Goal: Feedback & Contribution: Submit feedback/report problem

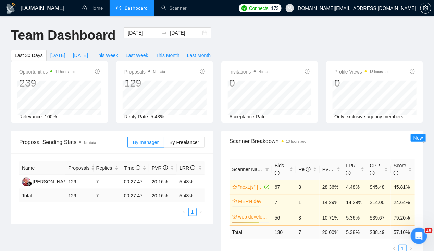
scroll to position [0, 0]
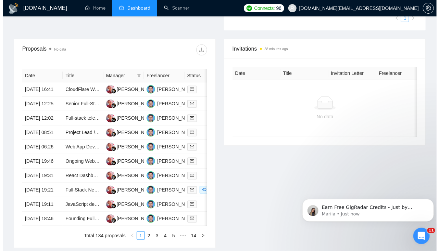
scroll to position [236, 0]
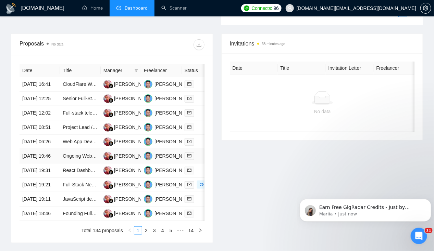
click at [38, 164] on td "[DATE] 19:46" at bounding box center [40, 156] width 40 height 14
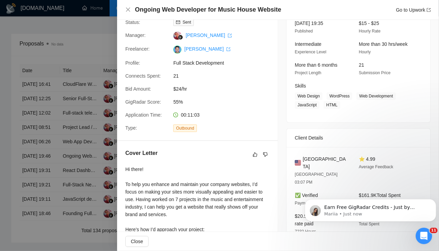
scroll to position [0, 0]
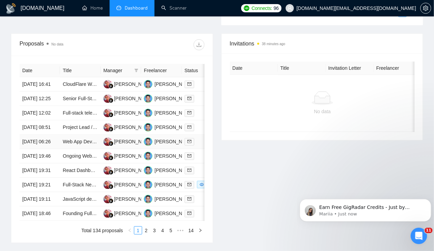
click at [44, 149] on td "[DATE] 06:26" at bounding box center [40, 142] width 40 height 14
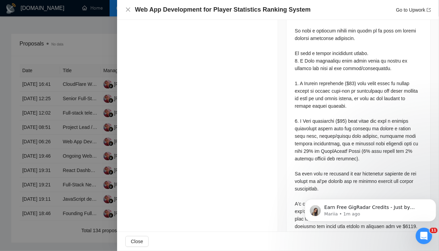
scroll to position [841, 0]
click at [432, 199] on icon "Dismiss notification" at bounding box center [434, 201] width 4 height 4
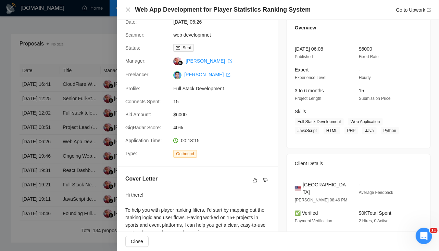
scroll to position [0, 0]
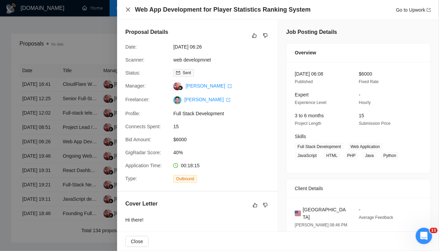
click at [129, 11] on icon "close" at bounding box center [127, 9] width 5 height 5
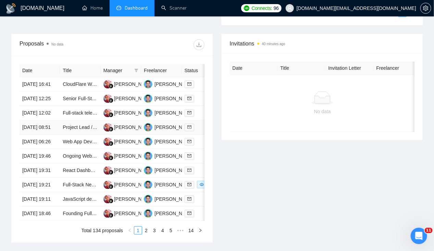
click at [42, 135] on td "[DATE] 08:51" at bounding box center [40, 128] width 40 height 14
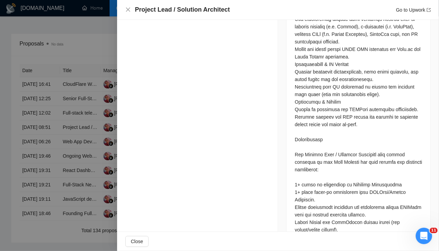
scroll to position [490, 0]
drag, startPoint x: 367, startPoint y: 175, endPoint x: 315, endPoint y: 184, distance: 53.1
click at [315, 184] on div at bounding box center [358, 174] width 127 height 678
copy div "ERPNext/Frappe Framework"
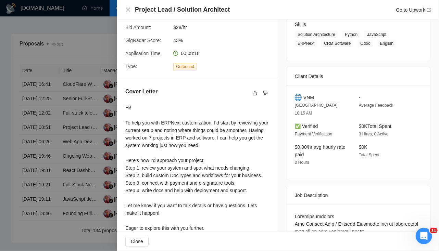
scroll to position [0, 0]
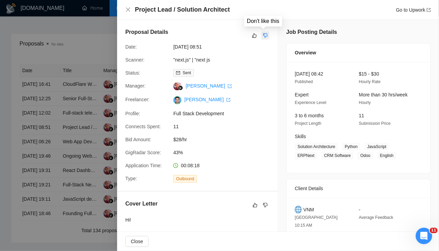
click at [264, 36] on icon "dislike" at bounding box center [265, 36] width 4 height 4
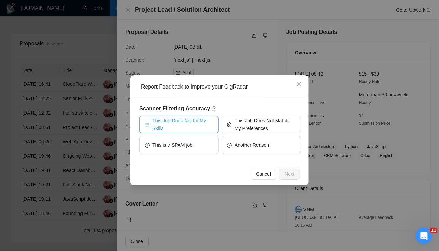
click at [179, 126] on span "This Job Does Not Fit My Skills" at bounding box center [182, 124] width 61 height 15
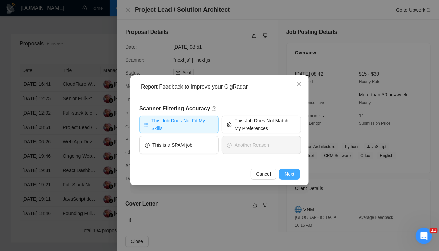
click at [292, 172] on span "Next" at bounding box center [290, 175] width 10 height 8
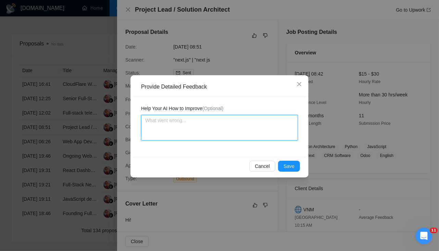
click at [195, 119] on textarea at bounding box center [219, 128] width 157 height 26
type textarea "T"
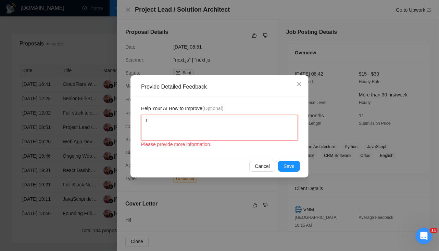
type textarea "Th"
type textarea "This"
type textarea "This pr"
type textarea "This pro"
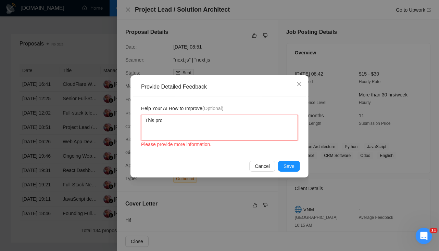
type textarea "This proj"
type textarea "This projec"
type textarea "This project"
type textarea "This project r"
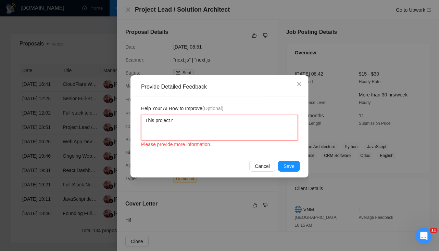
type textarea "This project re"
type textarea "This project req"
type textarea "This project requ"
type textarea "This project requi"
type textarea "This project requir"
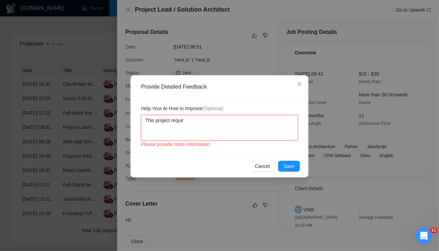
type textarea "This project require"
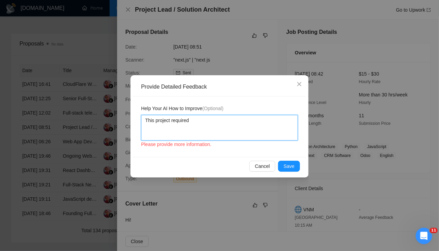
type textarea "This project required"
type textarea "This project require"
type textarea "This project requires"
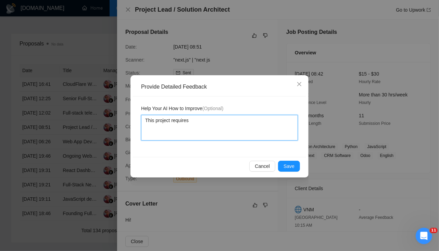
paste textarea "ERPNext/Frappe Framework"
type textarea "This project requires ERPNext/Frappe Framework"
click at [209, 122] on textarea "This project requires ERPNext/Frappe Framework" at bounding box center [219, 128] width 157 height 26
type textarea "This project requires ERPNextFrappe Framework"
type textarea "This project requires ERPNext Frappe Framework"
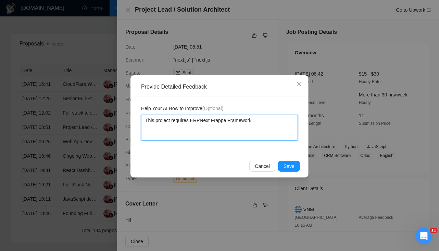
type textarea "This project requires ERPNext aFrappe Framework"
type textarea "This project requires ERPNext anFrappe Framework"
type textarea "This project requires ERPNext andFrappe Framework"
type textarea "This project requires ERPNext and Frappe Framework"
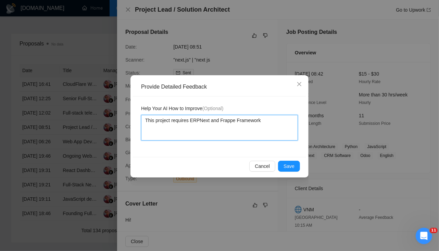
type textarea "This project requires ERPNext and Frappe Framework w"
type textarea "This project requires ERPNext and Frappe Framework wh"
type textarea "This project requires ERPNext and Frappe Framework which"
type textarea "This project requires ERPNext and Frappe Framework which ar"
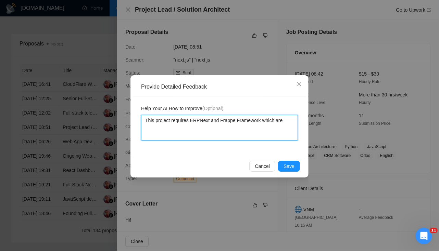
type textarea "This project requires ERPNext and Frappe Framework which are"
type textarea "This project requires ERPNext and Frappe Framework which are n"
type textarea "This project requires ERPNext and Frappe Framework which are not"
type textarea "This project requires ERPNext and Frappe Framework which are not p"
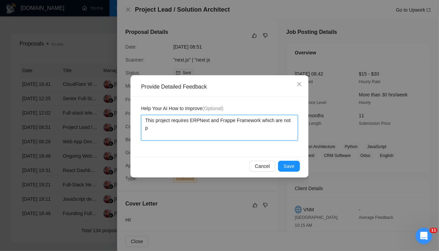
type textarea "This project requires ERPNext and Frappe Framework which are not pa"
type textarea "This project requires ERPNext and Frappe Framework which are not pat"
type textarea "This project requires ERPNext and Frappe Framework which are not pa"
type textarea "This project requires ERPNext and Frappe Framework which are not par"
type textarea "This project requires ERPNext and Frappe Framework which are not part"
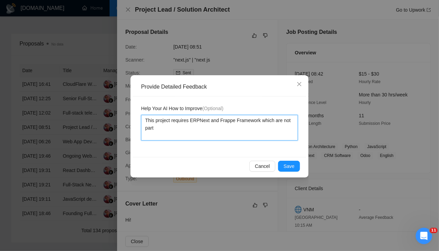
type textarea "This project requires ERPNext and Frappe Framework which are not part o"
type textarea "This project requires ERPNext and Frappe Framework which are not part of"
type textarea "This project requires ERPNext and Frappe Framework which are not part of m"
type textarea "This project requires ERPNext and Frappe Framework which are not part of my"
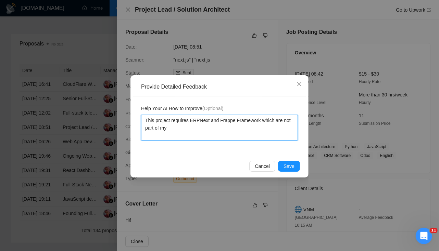
type textarea "This project requires ERPNext and Frappe Framework which are not part of my s"
type textarea "This project requires ERPNext and Frappe Framework which are not part of my sk"
type textarea "This project requires ERPNext and Frappe Framework which are not part of my ski"
type textarea "This project requires ERPNext and Frappe Framework which are not part of my skil"
type textarea "This project requires ERPNext and Frappe Framework which are not part of my ski…"
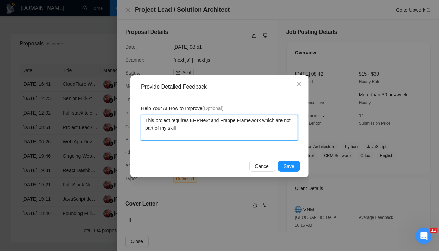
type textarea "This project requires ERPNext and Frappe Framework which are not part of my ski…"
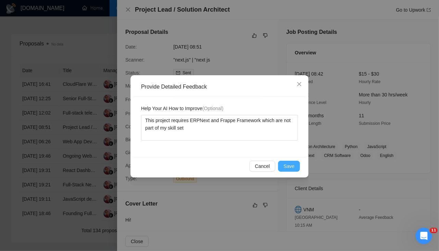
click at [284, 170] on button "Save" at bounding box center [289, 166] width 22 height 11
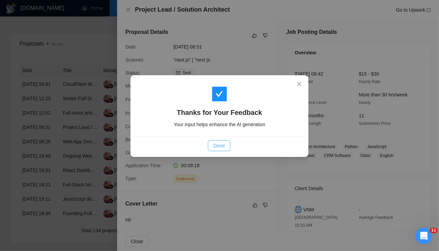
click at [223, 147] on span "Done" at bounding box center [218, 146] width 11 height 8
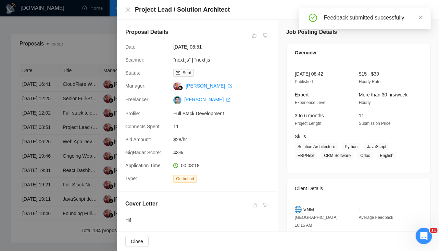
click at [37, 142] on div at bounding box center [219, 125] width 439 height 251
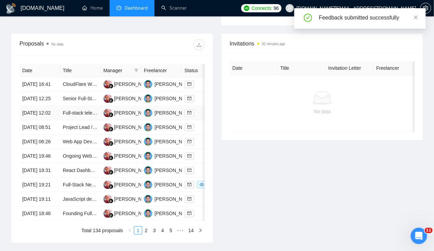
click at [35, 119] on td "[DATE] 12:02" at bounding box center [40, 113] width 40 height 14
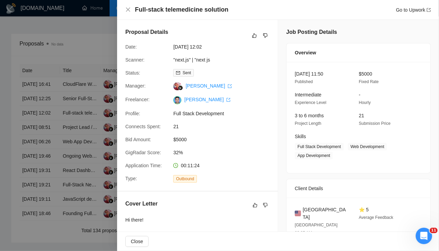
click at [45, 95] on div at bounding box center [219, 125] width 439 height 251
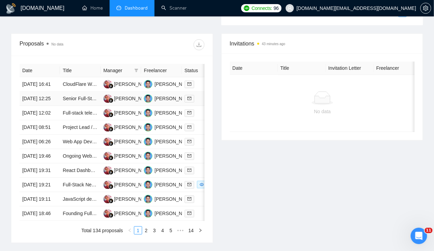
click at [45, 95] on td "[DATE] 12:25" at bounding box center [40, 99] width 40 height 14
click at [38, 77] on td "[DATE] 16:41" at bounding box center [40, 84] width 40 height 14
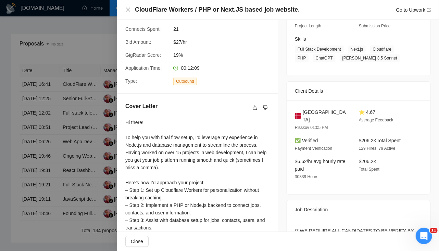
scroll to position [195, 0]
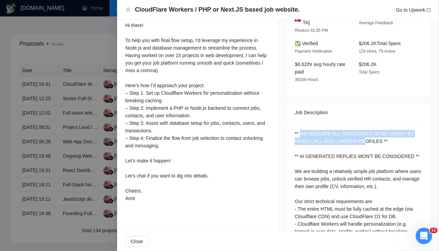
drag, startPoint x: 297, startPoint y: 123, endPoint x: 350, endPoint y: 129, distance: 53.1
click at [350, 130] on div "** WE REQUIRE ALL CANDIDATES TO BE VERIFY BY VIDEO CALL AND LINKEDIN PROFILES *…" at bounding box center [358, 228] width 127 height 196
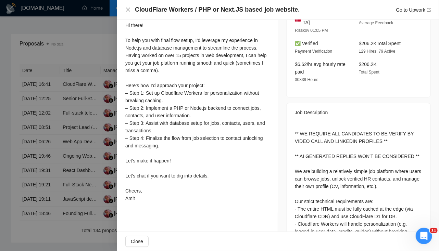
click at [355, 131] on div "** WE REQUIRE ALL CANDIDATES TO BE VERIFY BY VIDEO CALL AND LINKEDIN PROFILES *…" at bounding box center [358, 228] width 127 height 196
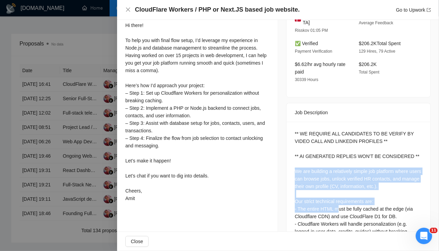
drag, startPoint x: 293, startPoint y: 164, endPoint x: 335, endPoint y: 197, distance: 53.2
click at [335, 197] on div "** WE REQUIRE ALL CANDIDATES TO BE VERIFY BY VIDEO CALL AND LINKEDIN PROFILES *…" at bounding box center [358, 228] width 127 height 196
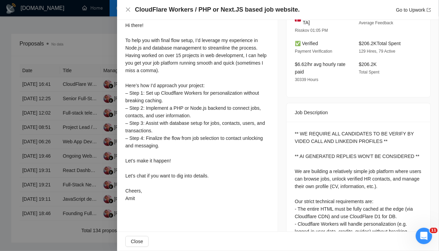
drag, startPoint x: 335, startPoint y: 197, endPoint x: 322, endPoint y: 212, distance: 19.9
click at [322, 212] on div "** WE REQUIRE ALL CANDIDATES TO BE VERIFY BY VIDEO CALL AND LINKEDIN PROFILES *…" at bounding box center [358, 228] width 127 height 196
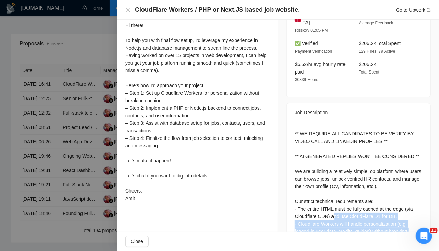
drag, startPoint x: 330, startPoint y: 207, endPoint x: 397, endPoint y: 227, distance: 70.0
click at [397, 227] on div "** WE REQUIRE ALL CANDIDATES TO BE VERIFY BY VIDEO CALL AND LINKEDIN PROFILES *…" at bounding box center [358, 228] width 127 height 196
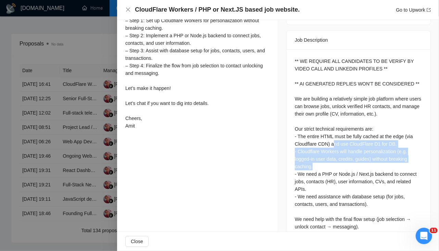
scroll to position [273, 0]
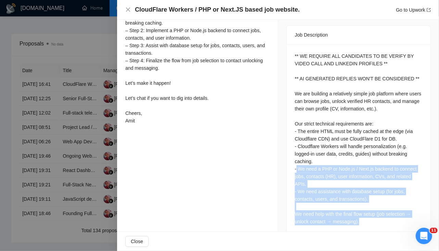
drag, startPoint x: 294, startPoint y: 159, endPoint x: 404, endPoint y: 205, distance: 118.9
click at [404, 205] on div "** WE REQUIRE ALL CANDIDATES TO BE VERIFY BY VIDEO CALL AND LINKEDIN PROFILES *…" at bounding box center [358, 150] width 127 height 196
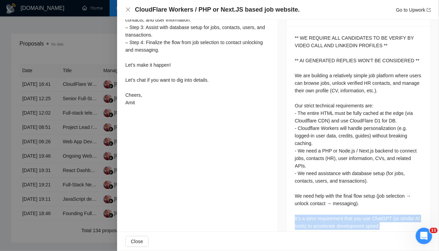
drag, startPoint x: 384, startPoint y: 209, endPoint x: 292, endPoint y: 203, distance: 92.3
click at [292, 203] on div "** WE REQUIRE ALL CANDIDATES TO BE VERIFY BY VIDEO CALL AND LINKEDIN PROFILES *…" at bounding box center [359, 133] width 144 height 215
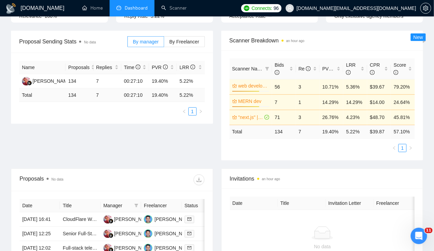
scroll to position [0, 0]
